Goal: Task Accomplishment & Management: Manage account settings

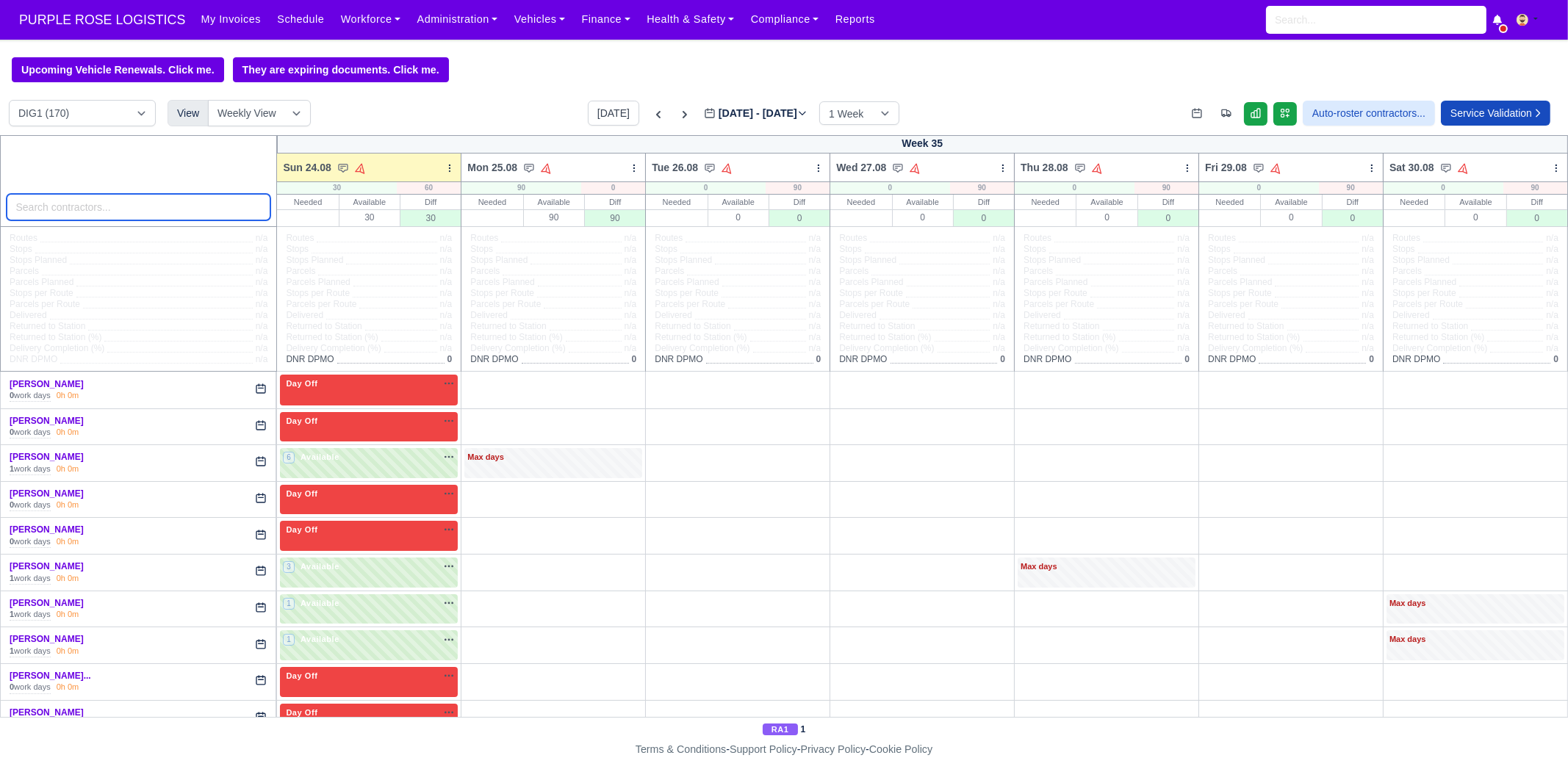
click at [182, 213] on input "search" at bounding box center [138, 207] width 265 height 26
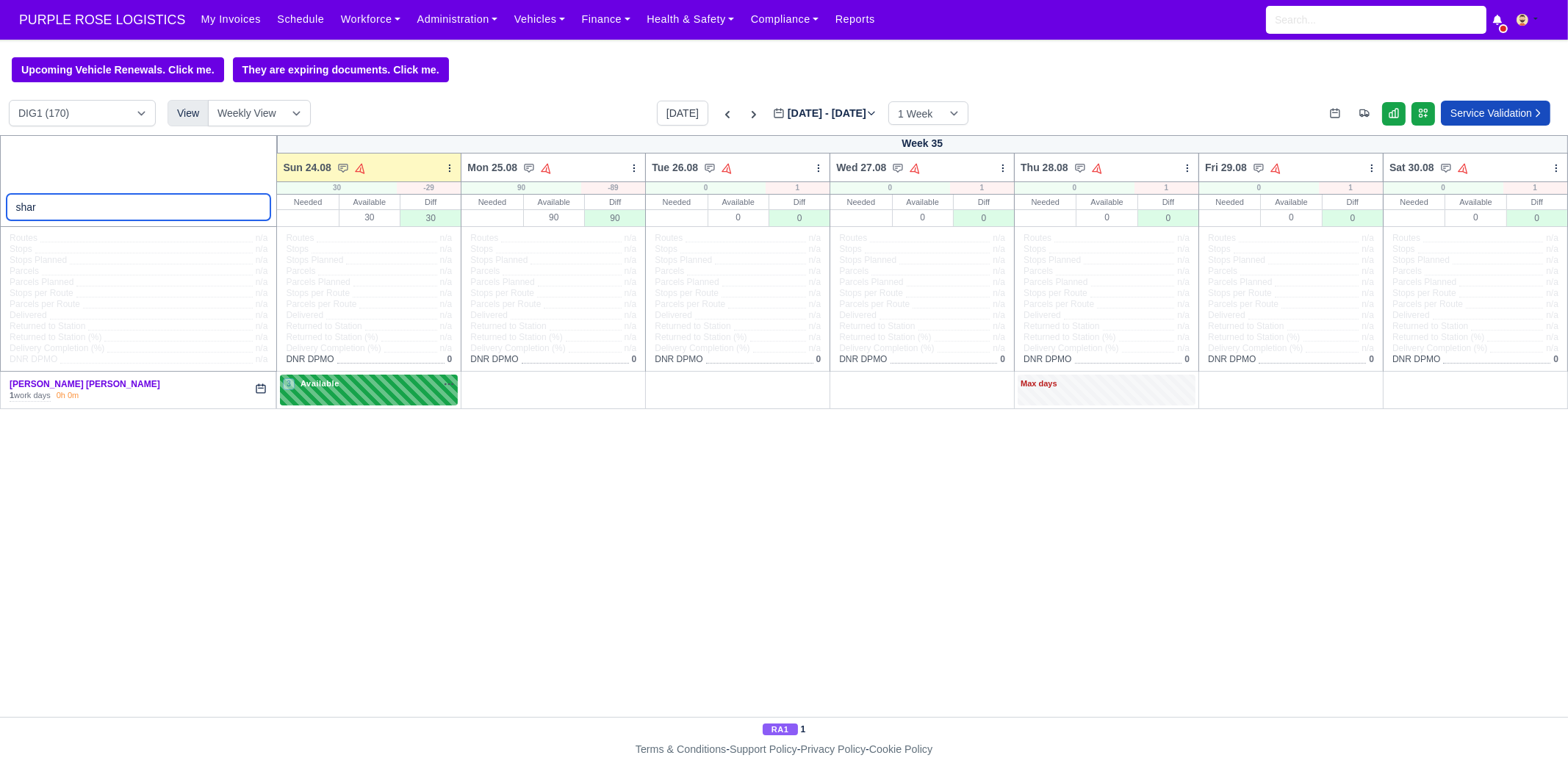
type input "shar"
click at [369, 404] on div "3 Available" at bounding box center [369, 390] width 178 height 30
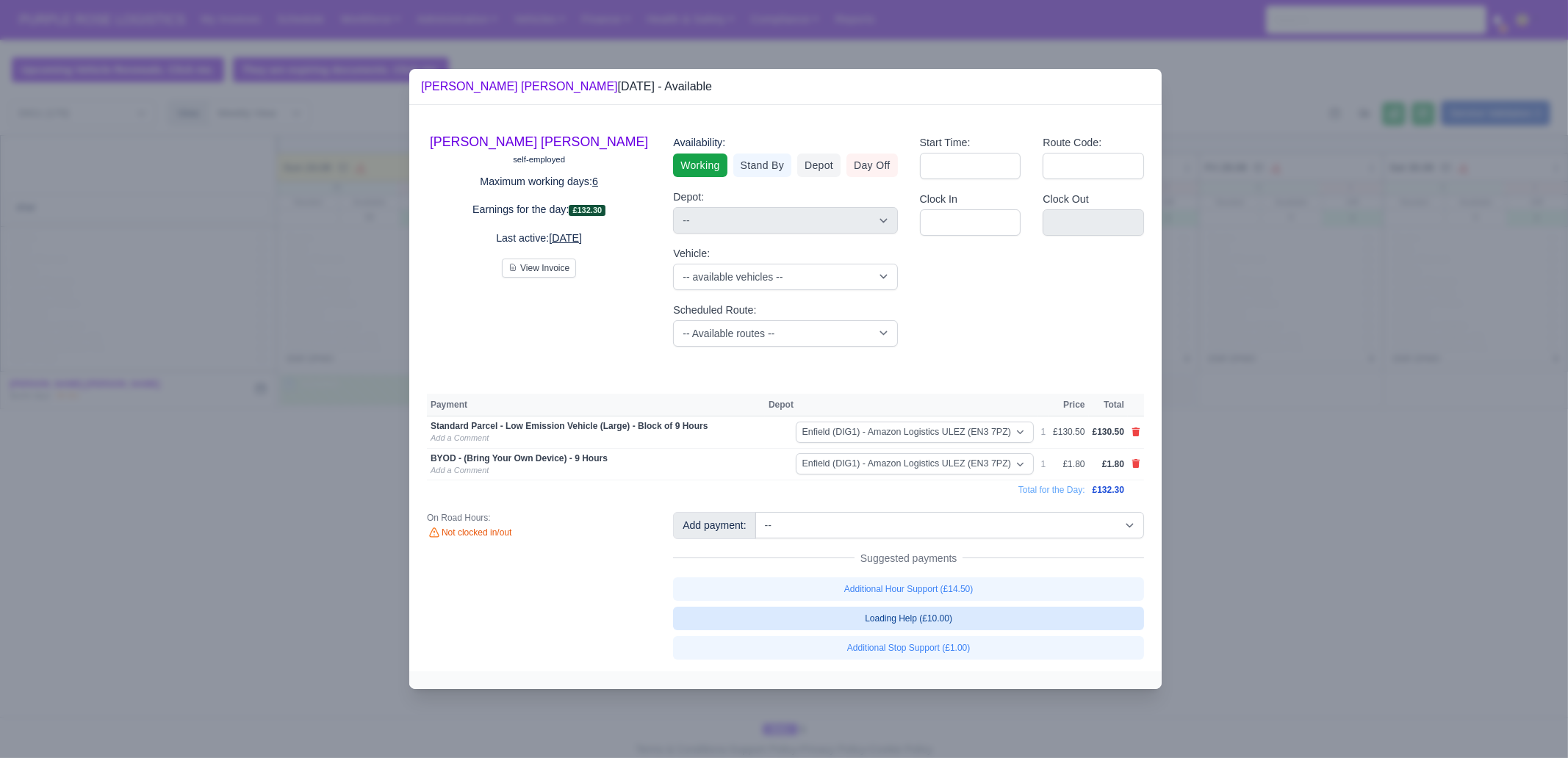
click at [996, 621] on link "Loading Help (£10.00)" at bounding box center [908, 618] width 471 height 23
select select "1"
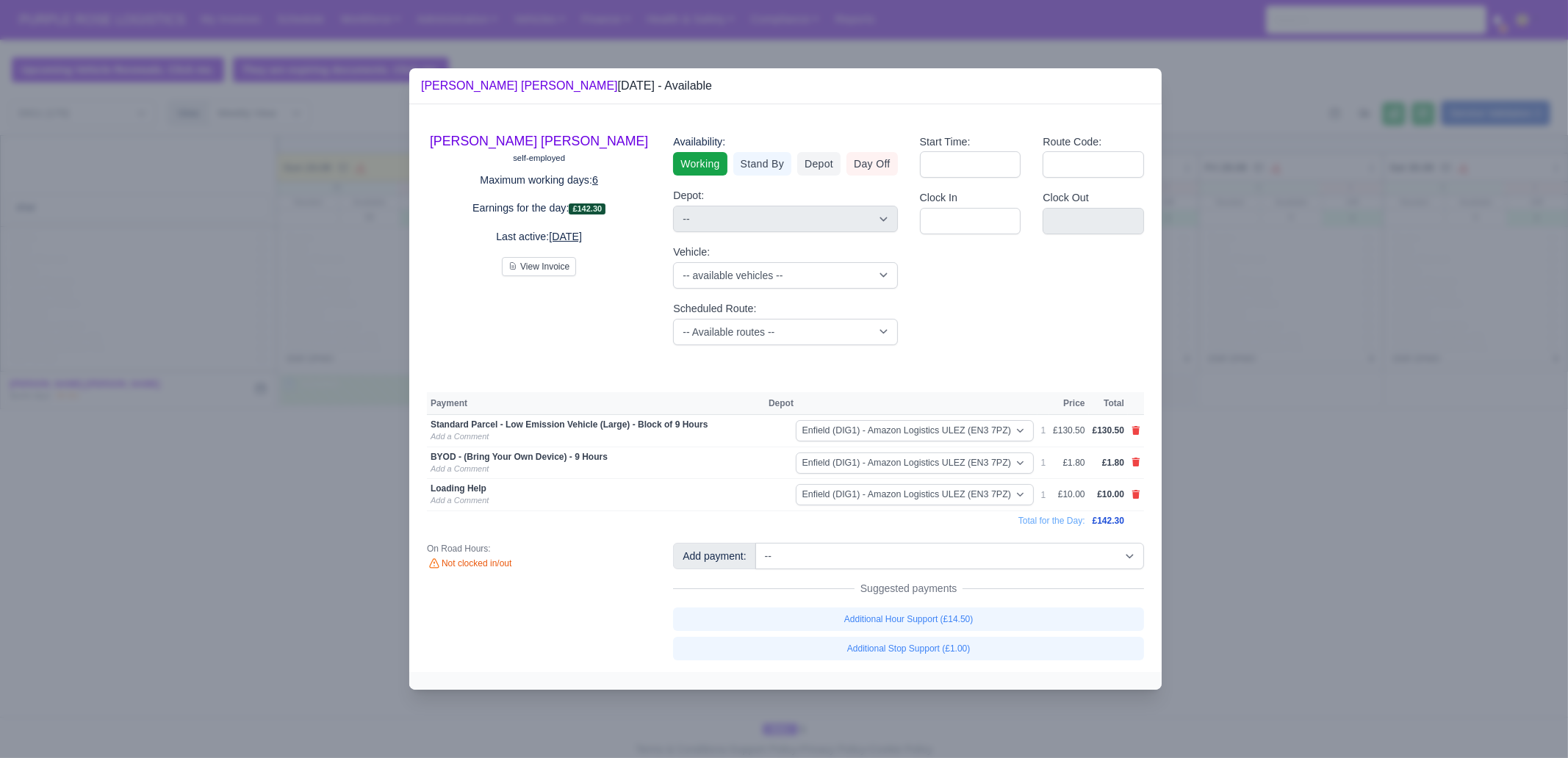
click at [1125, 498] on td "£10.00" at bounding box center [1108, 495] width 39 height 32
click at [1141, 497] on td at bounding box center [1135, 495] width 16 height 32
click at [1131, 495] on td at bounding box center [1135, 495] width 16 height 32
click at [1135, 494] on icon at bounding box center [1136, 494] width 8 height 8
select select
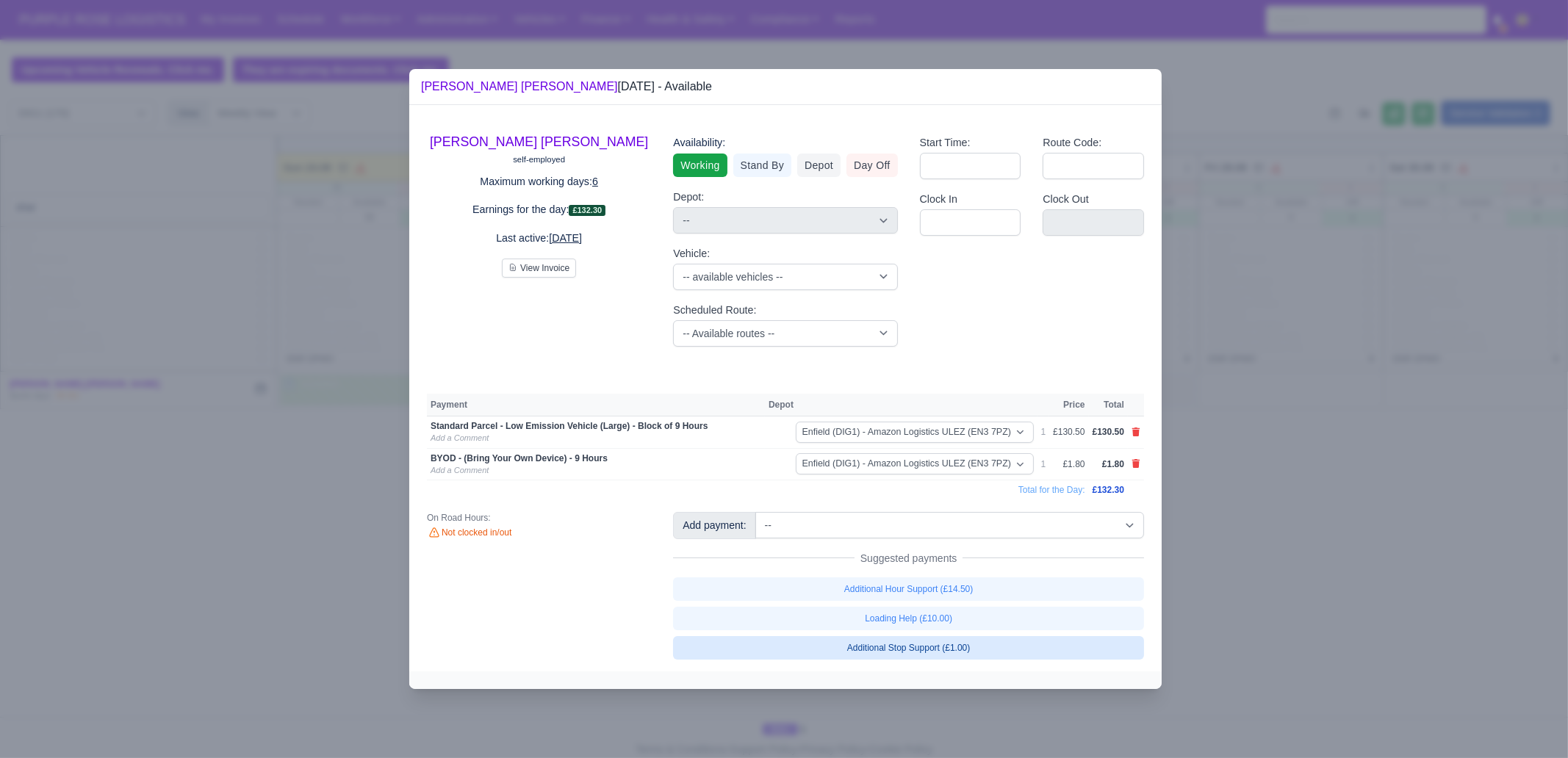
click at [984, 650] on link "Additional Stop Support (£1.00)" at bounding box center [908, 648] width 471 height 23
select select "1"
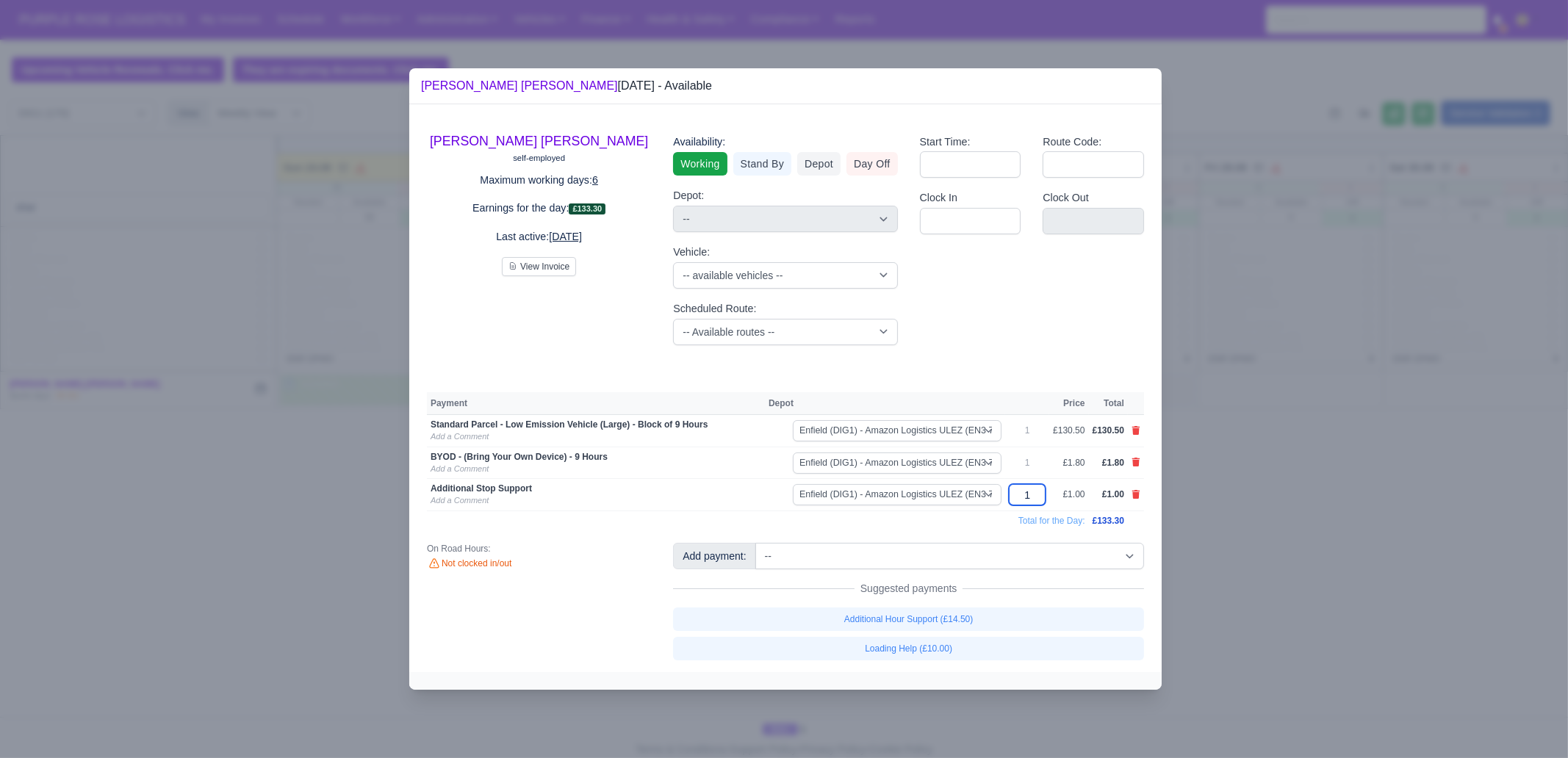
click at [1038, 499] on input "1" at bounding box center [1028, 495] width 37 height 21
type input "25"
click at [958, 527] on td "Total for the Day:" at bounding box center [758, 520] width 662 height 19
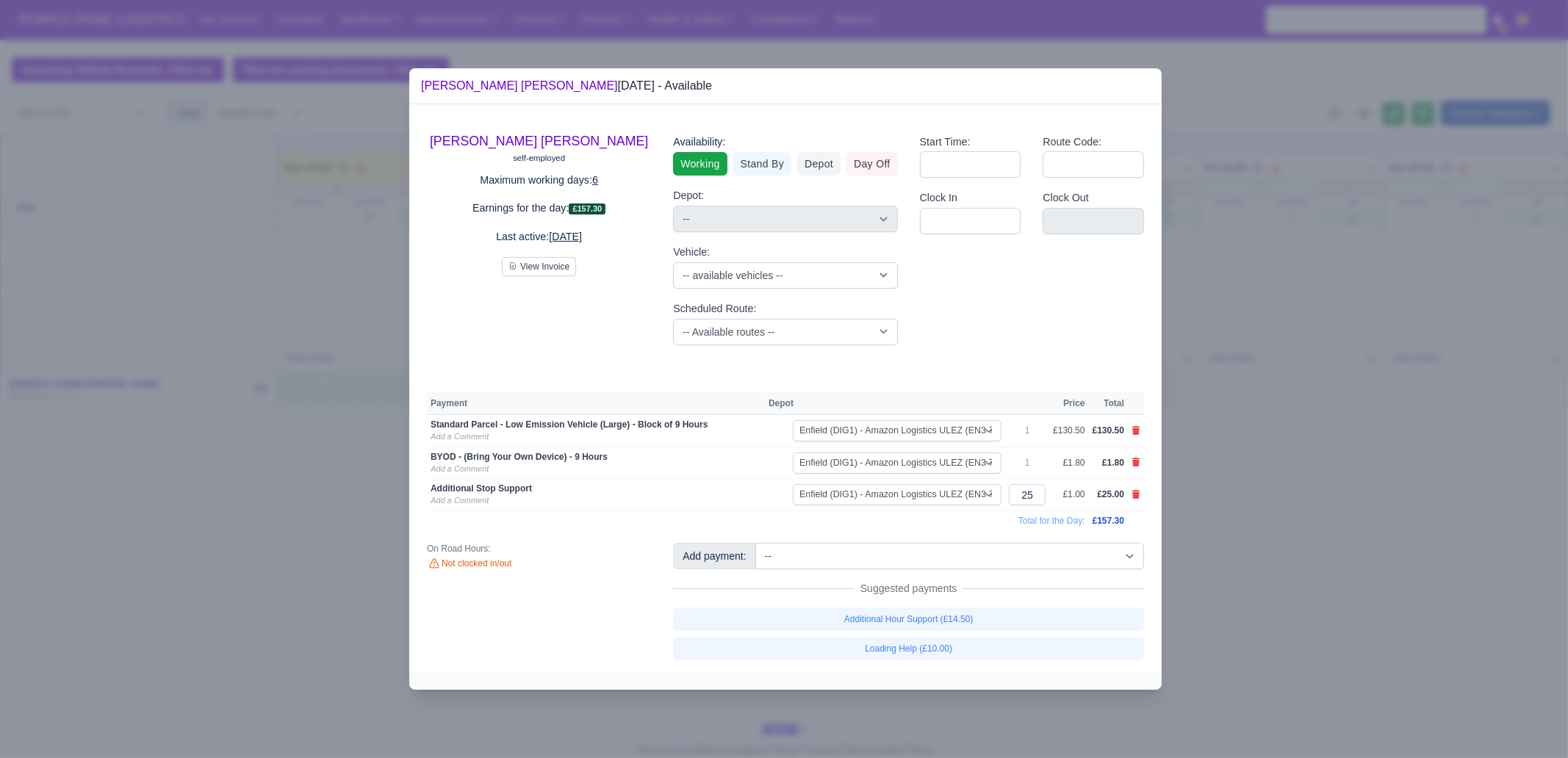
click at [1215, 559] on div at bounding box center [784, 379] width 1568 height 758
